Goal: Obtain resource: Obtain resource

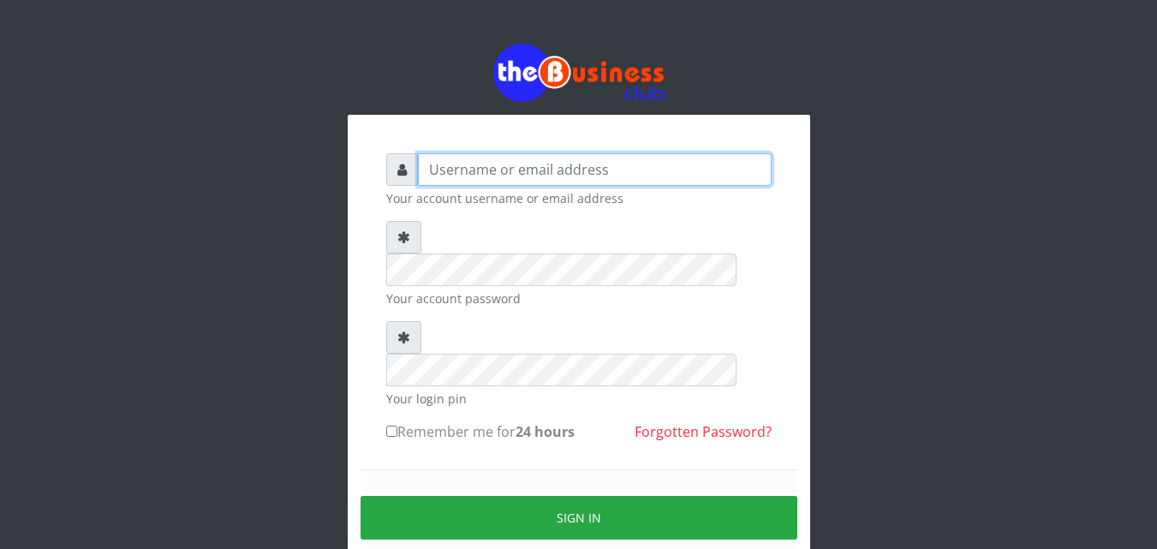
click at [432, 169] on input "text" at bounding box center [595, 169] width 354 height 33
type input "siesther"
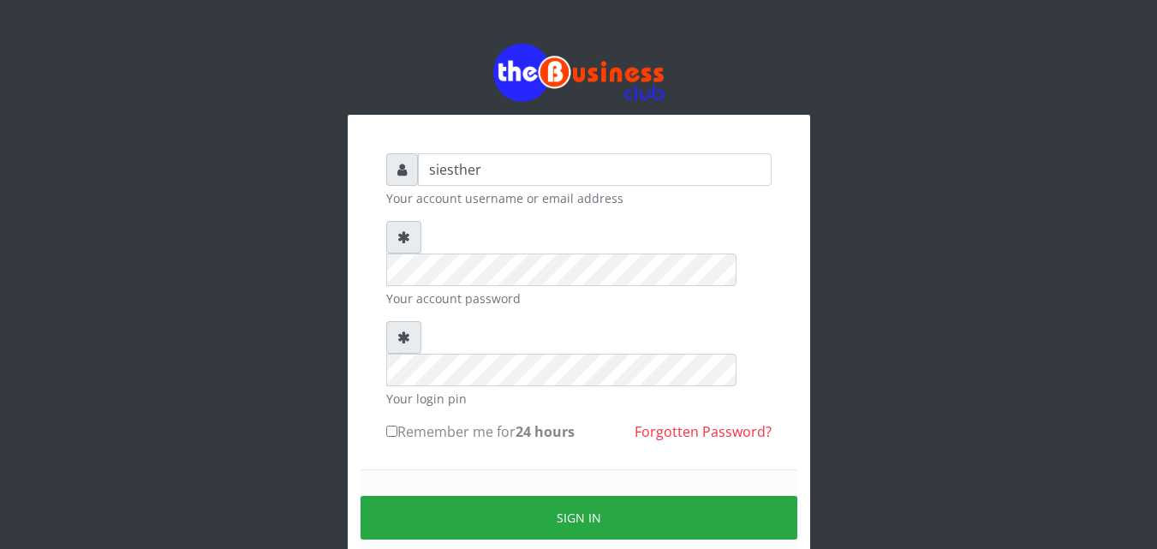
click at [448, 397] on form "siesther Your account username or email address Your account password Your logi…" at bounding box center [578, 380] width 385 height 454
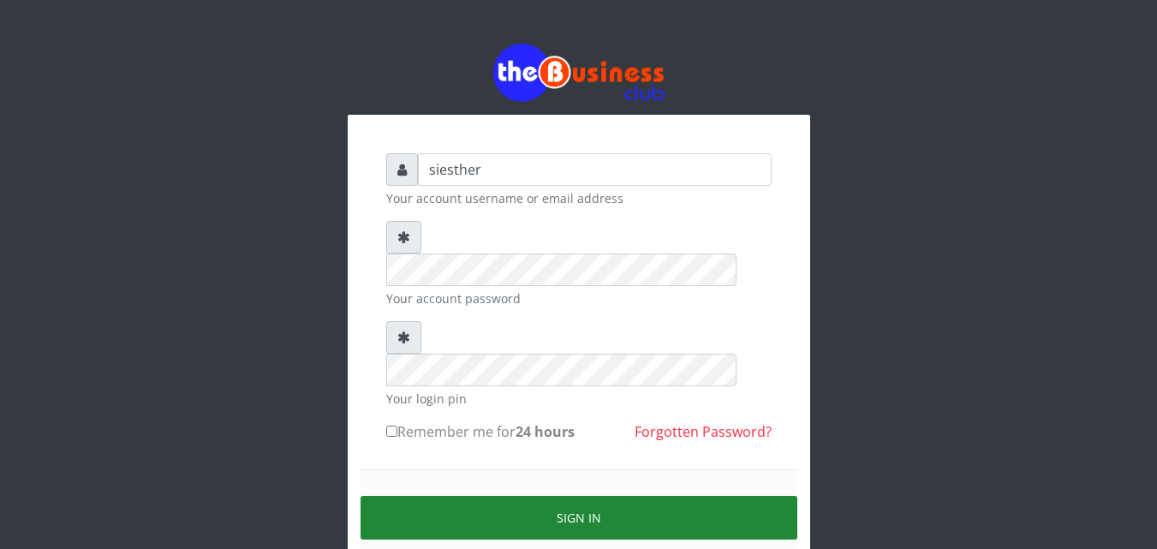
click at [625, 496] on button "Sign in" at bounding box center [578, 518] width 437 height 44
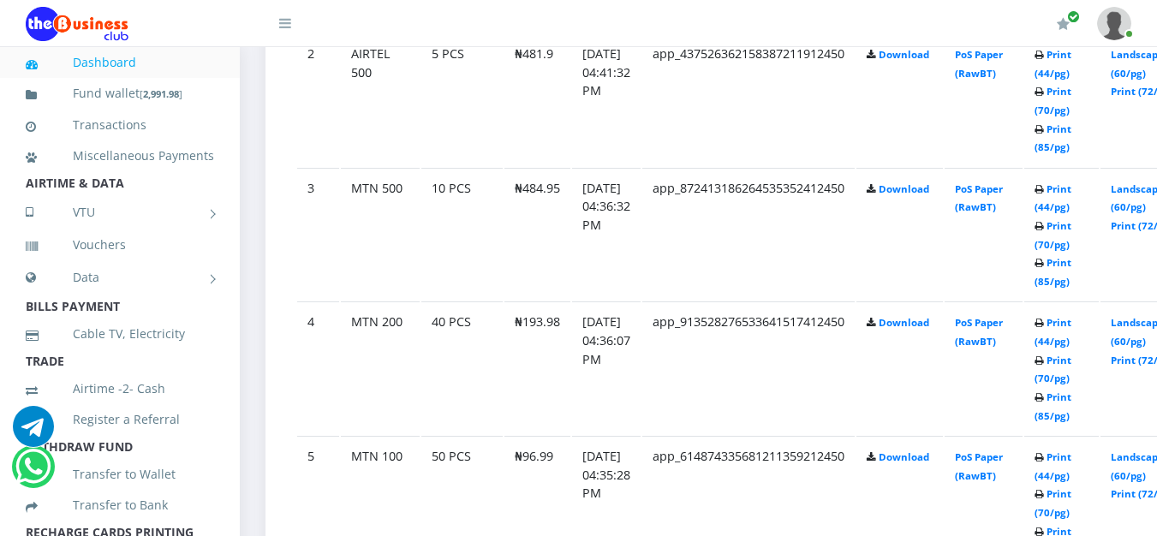
scroll to position [1199, 0]
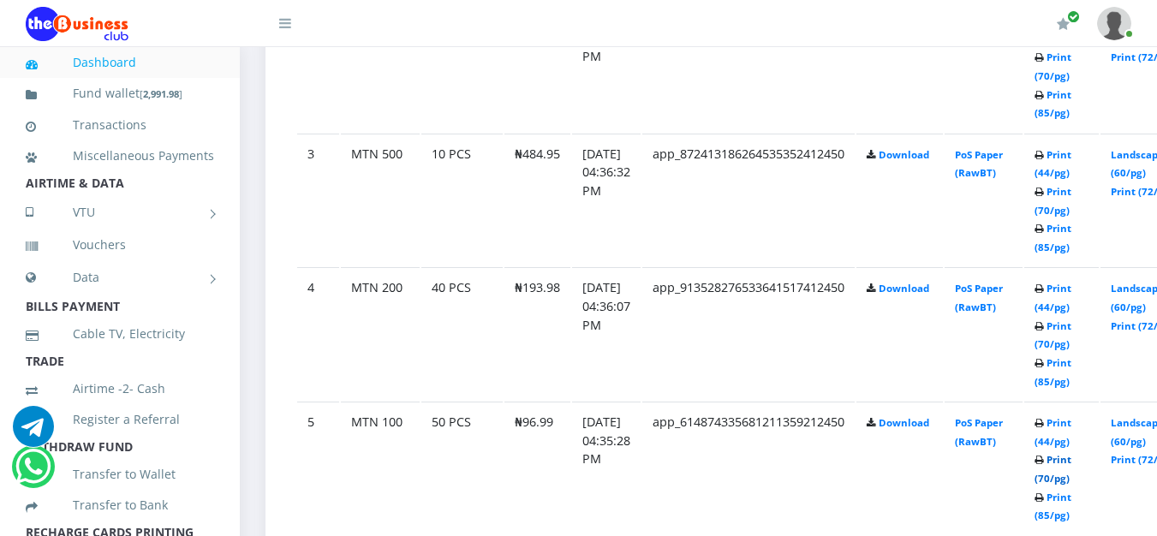
click at [1071, 481] on link "Print (70/pg)" at bounding box center [1052, 469] width 37 height 32
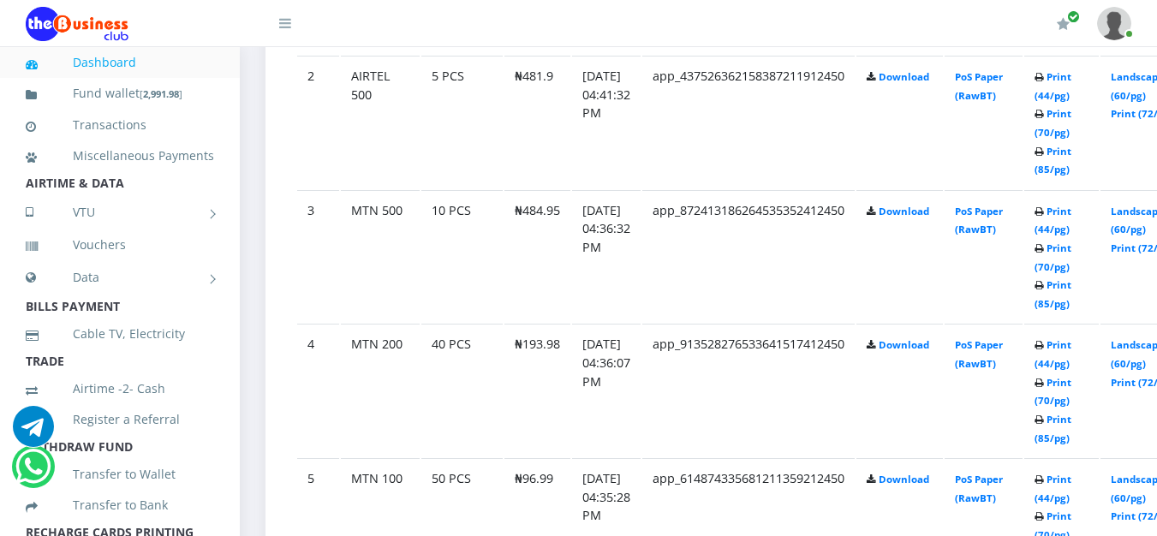
scroll to position [1199, 0]
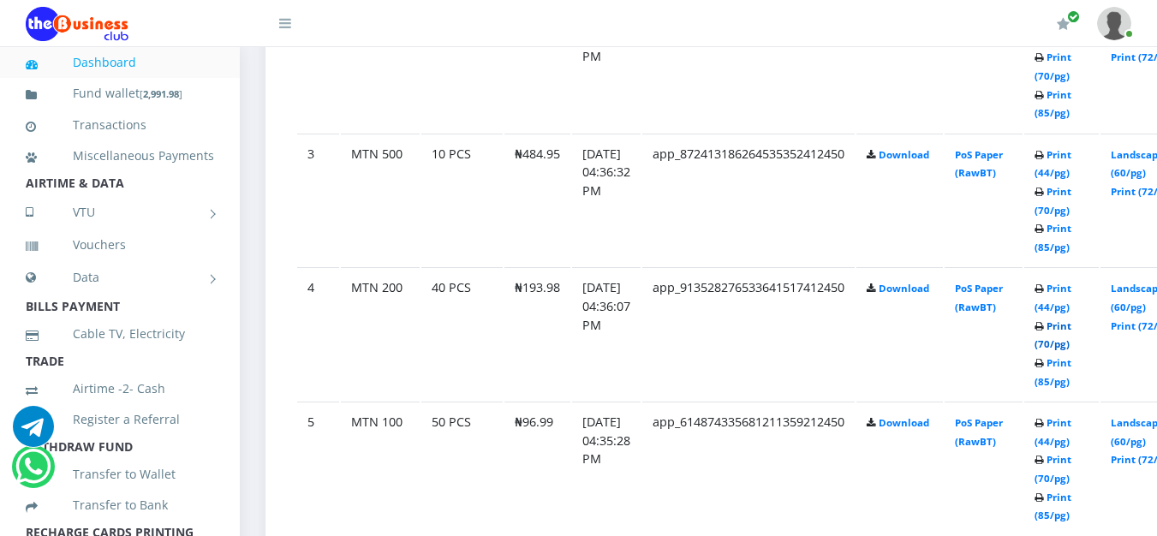
click at [1071, 327] on link "Print (70/pg)" at bounding box center [1052, 335] width 37 height 32
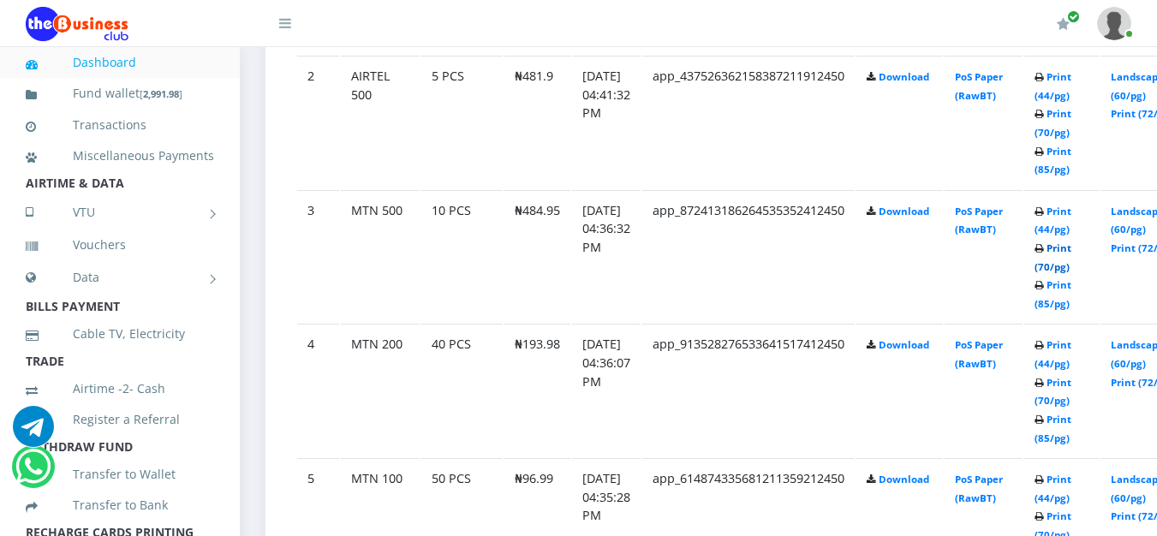
scroll to position [1199, 0]
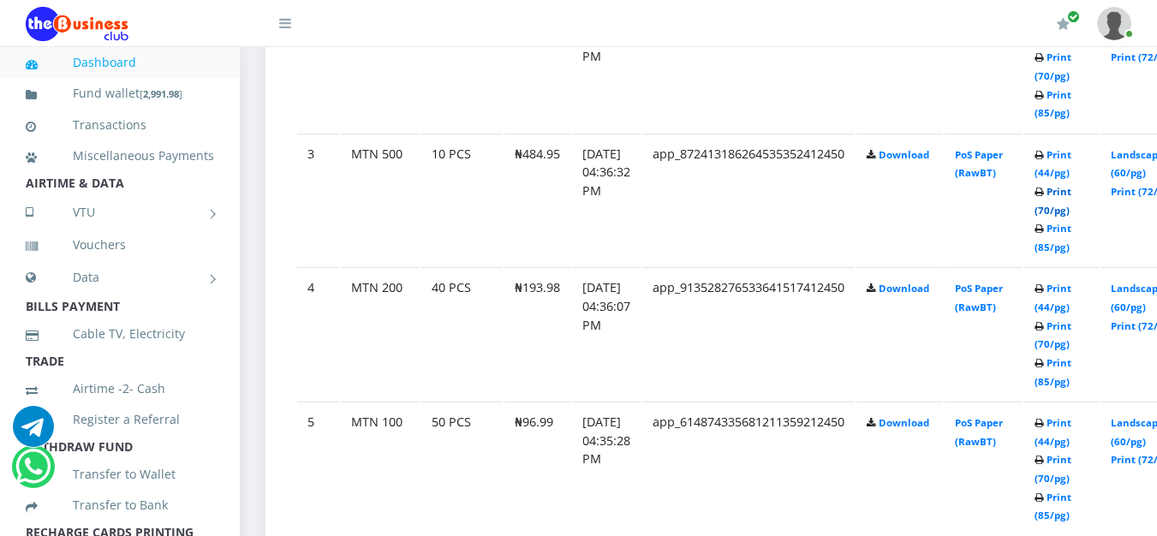
click at [1071, 194] on link "Print (70/pg)" at bounding box center [1052, 201] width 37 height 32
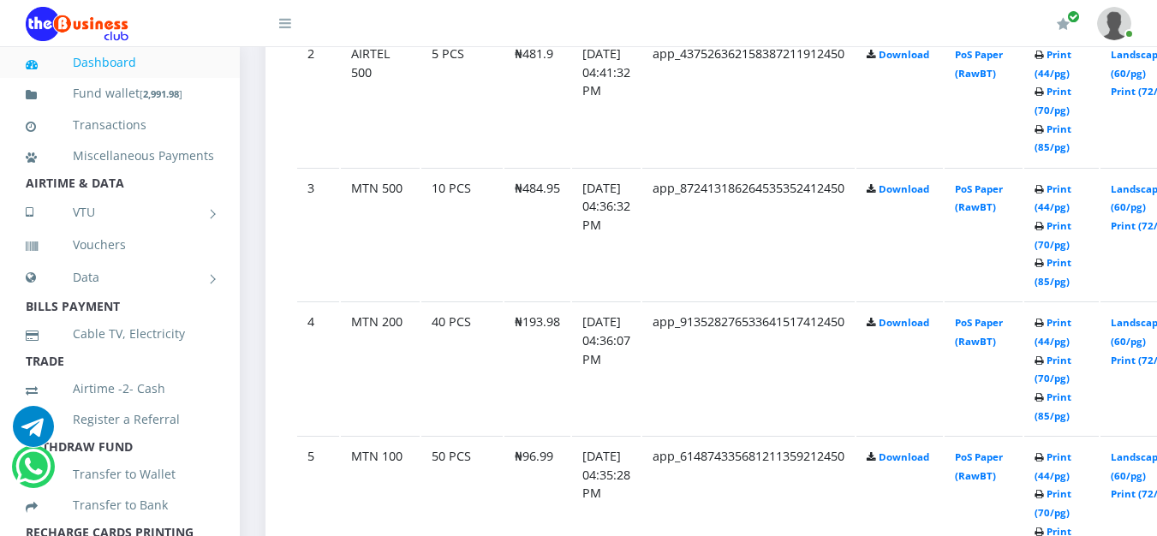
scroll to position [1130, 0]
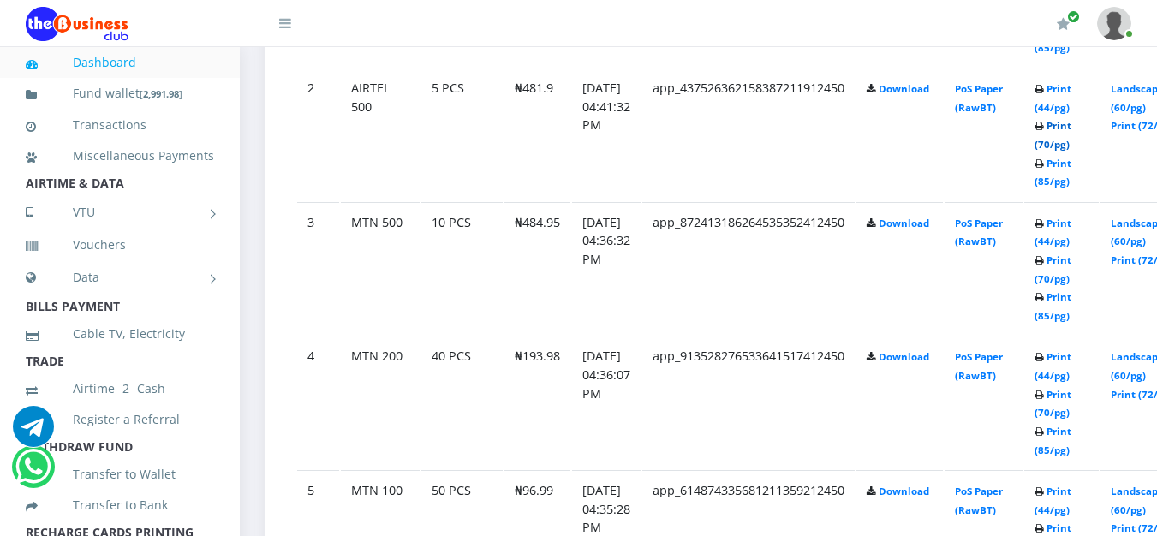
click at [1071, 125] on link "Print (70/pg)" at bounding box center [1052, 135] width 37 height 32
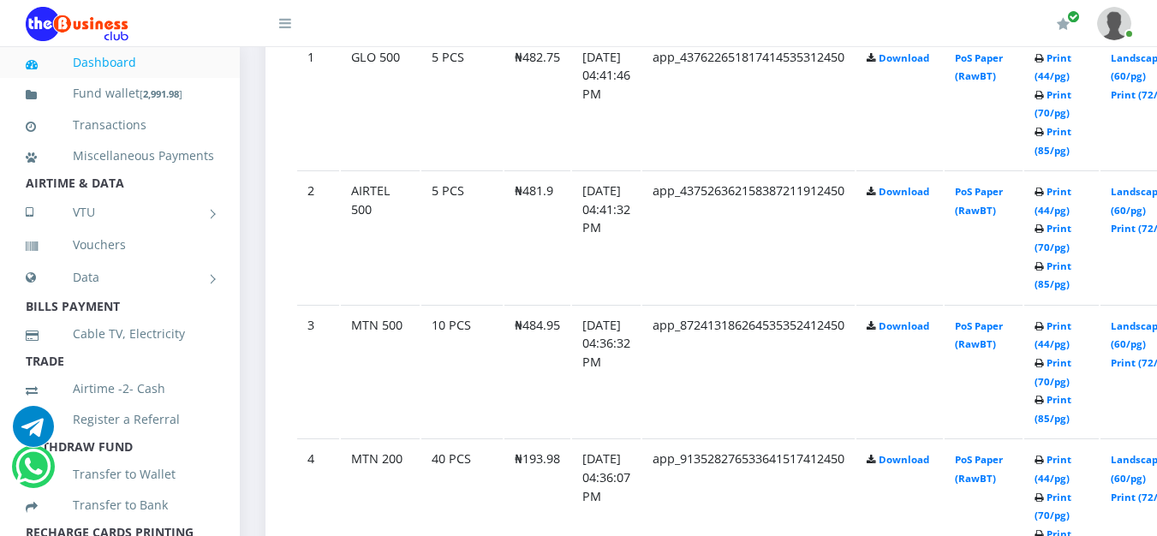
scroll to position [993, 0]
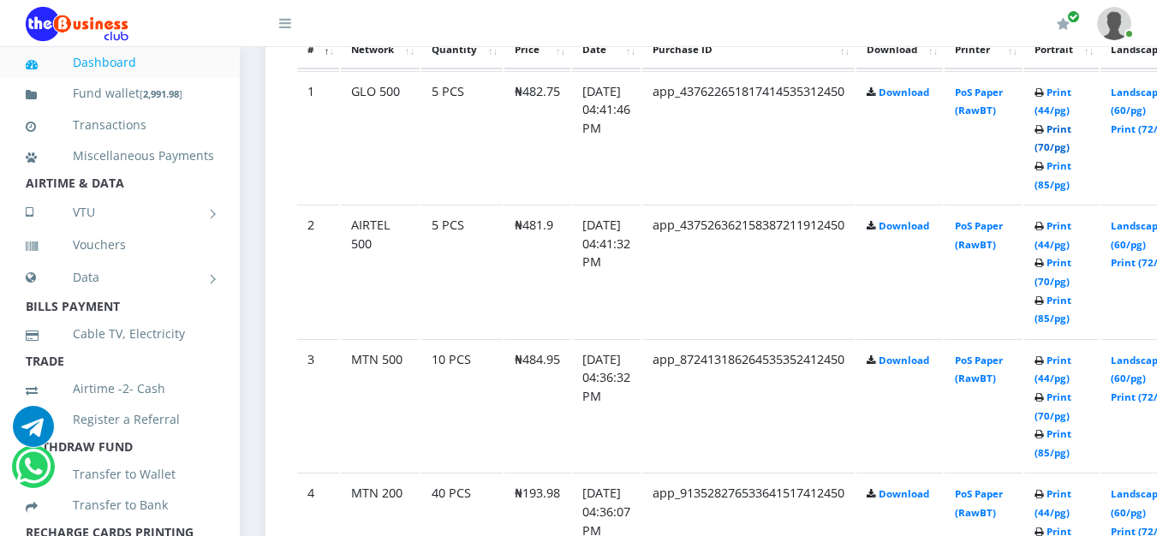
click at [1071, 134] on link "Print (70/pg)" at bounding box center [1052, 138] width 37 height 32
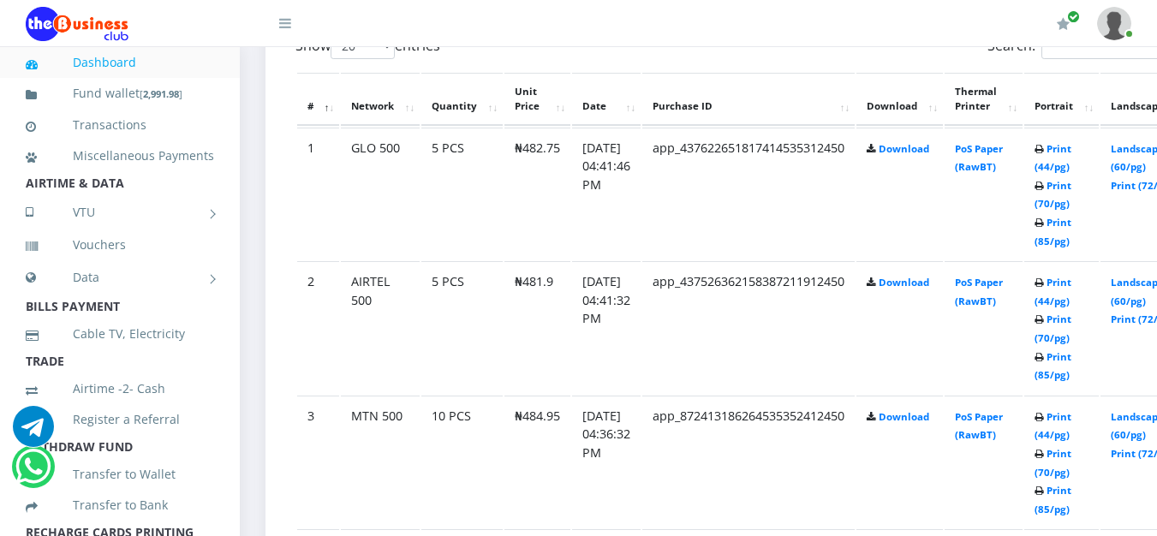
scroll to position [993, 0]
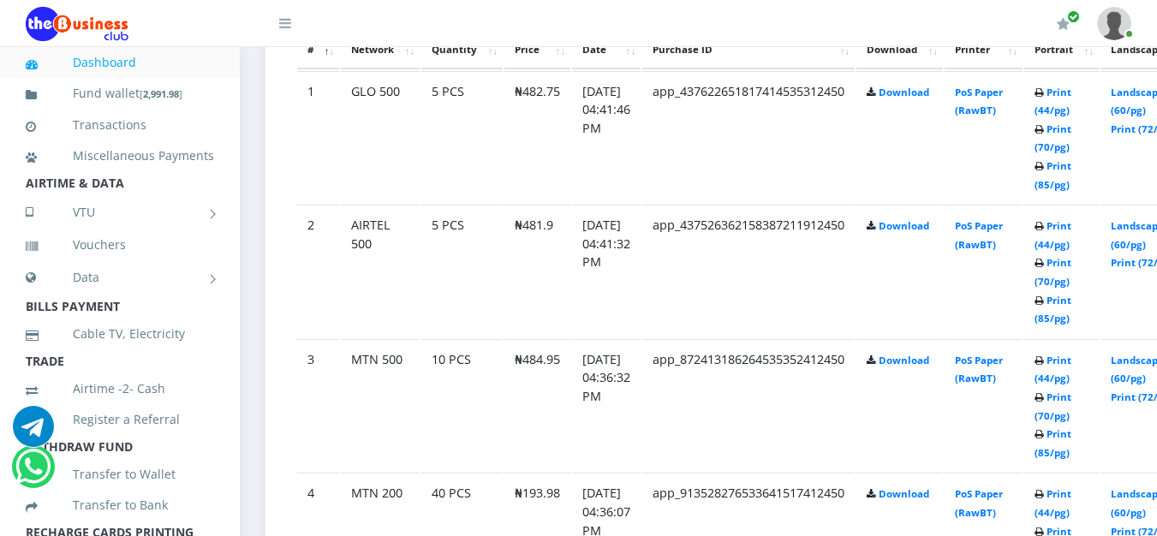
click at [1130, 31] on link at bounding box center [1114, 23] width 34 height 47
click at [1044, 123] on link "Logout" at bounding box center [1066, 118] width 111 height 27
